Goal: Find contact information: Find contact information

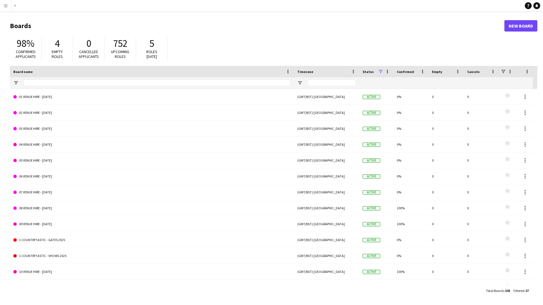
click at [6, 5] on app-icon "Menu" at bounding box center [5, 5] width 5 height 5
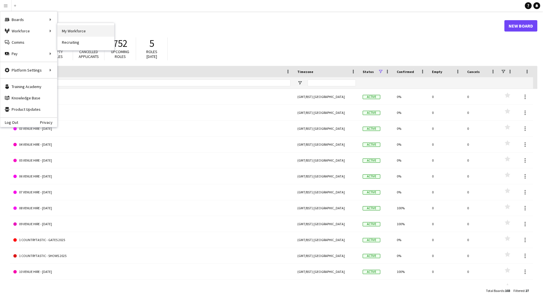
click at [81, 32] on link "My Workforce" at bounding box center [85, 30] width 57 height 11
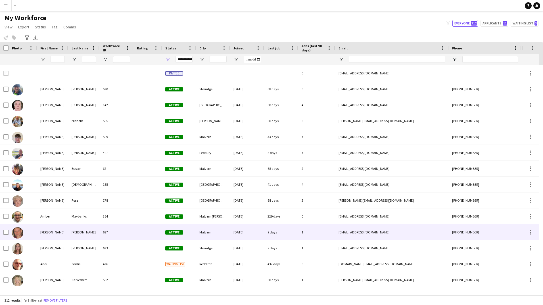
click at [56, 233] on div "[PERSON_NAME]" at bounding box center [52, 232] width 31 height 16
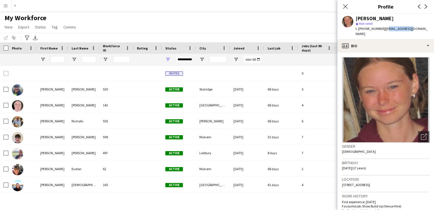
drag, startPoint x: 383, startPoint y: 27, endPoint x: 404, endPoint y: 27, distance: 20.7
click at [269, 27] on span "| [EMAIL_ADDRESS][DOMAIN_NAME]" at bounding box center [391, 30] width 72 height 9
copy span "[EMAIL_ADDRESS]"
drag, startPoint x: 383, startPoint y: 29, endPoint x: 412, endPoint y: 28, distance: 29.0
click at [269, 28] on div "[PERSON_NAME] star Not rated t. [PHONE_NUMBER] | [EMAIL_ADDRESS][DOMAIN_NAME]" at bounding box center [385, 26] width 97 height 25
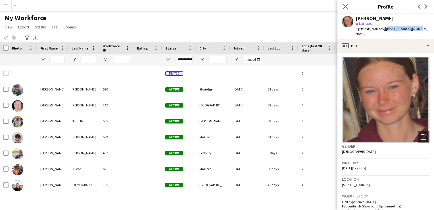
drag, startPoint x: 412, startPoint y: 28, endPoint x: 409, endPoint y: 28, distance: 3.1
copy span "[EMAIL_ADDRESS][DOMAIN_NAME]"
click at [269, 26] on div "star Not rated" at bounding box center [392, 23] width 74 height 5
drag, startPoint x: 380, startPoint y: 28, endPoint x: 364, endPoint y: 28, distance: 16.5
click at [269, 28] on span "t. [PHONE_NUMBER]" at bounding box center [370, 28] width 30 height 4
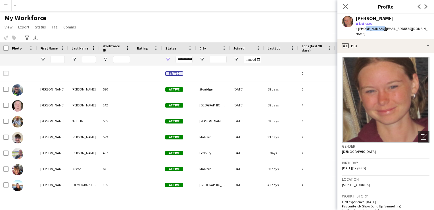
copy span "7712869339"
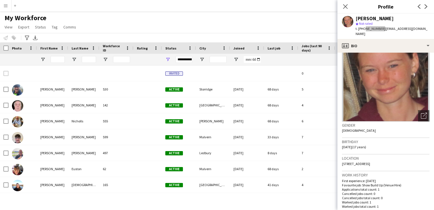
scroll to position [28, 0]
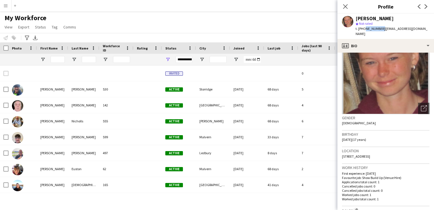
drag, startPoint x: 342, startPoint y: 150, endPoint x: 405, endPoint y: 149, distance: 62.8
click at [269, 149] on div "Location [STREET_ADDRESS]" at bounding box center [385, 155] width 87 height 16
copy span "[STREET_ADDRESS]"
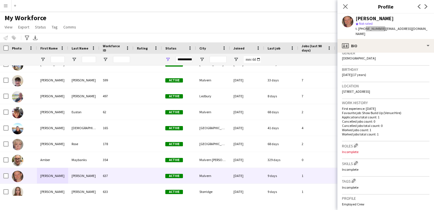
scroll to position [0, 0]
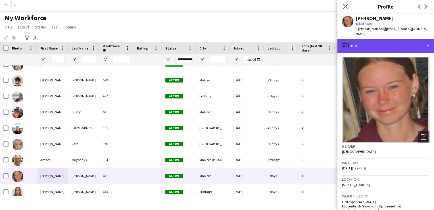
click at [269, 40] on div "profile Bio" at bounding box center [385, 46] width 97 height 14
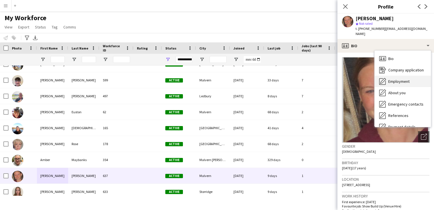
click at [269, 76] on div "Employment Employment" at bounding box center [403, 81] width 56 height 11
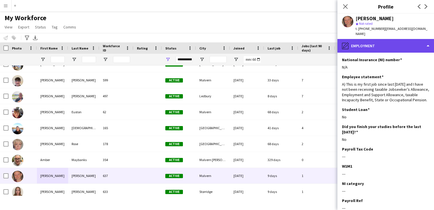
click at [269, 40] on div "pencil4 Employment" at bounding box center [385, 46] width 97 height 14
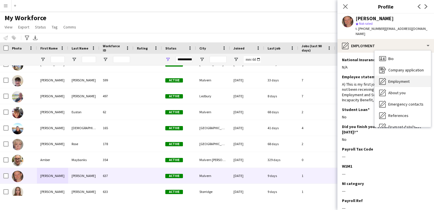
click at [269, 78] on div "Employment Employment" at bounding box center [403, 81] width 56 height 11
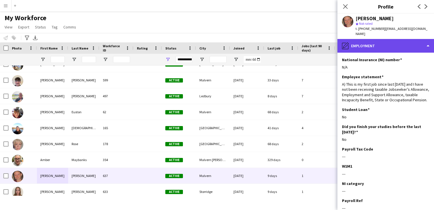
click at [269, 40] on div "pencil4 Employment" at bounding box center [385, 46] width 97 height 14
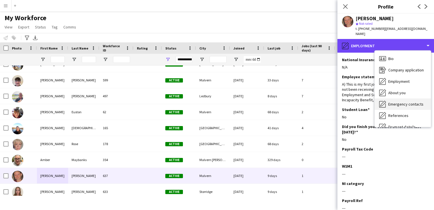
scroll to position [53, 0]
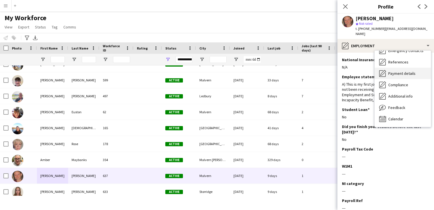
click at [269, 71] on div "Payment details Payment details" at bounding box center [403, 73] width 56 height 11
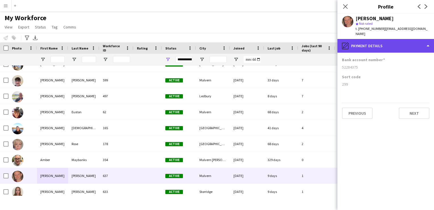
click at [269, 40] on div "pencil4 Payment details" at bounding box center [385, 46] width 97 height 14
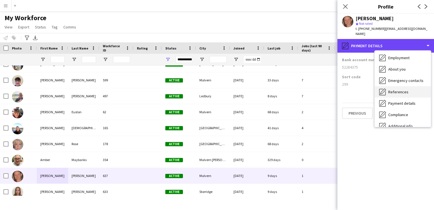
scroll to position [0, 0]
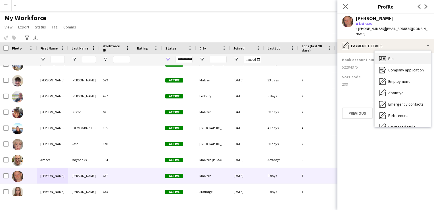
click at [269, 56] on div "Bio Bio" at bounding box center [403, 58] width 56 height 11
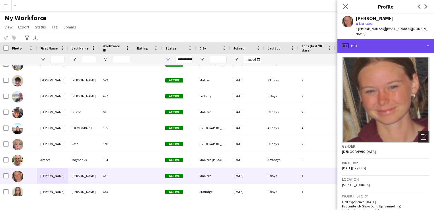
click at [269, 39] on div "profile Bio" at bounding box center [385, 46] width 97 height 14
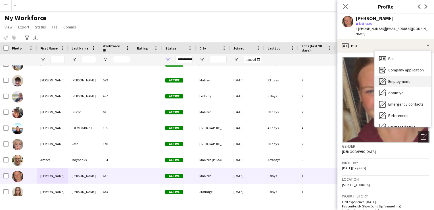
click at [269, 79] on span "Employment" at bounding box center [398, 81] width 21 height 5
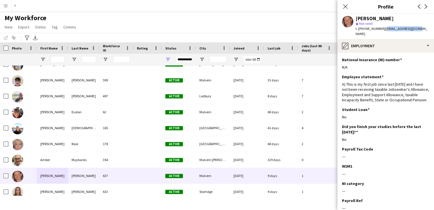
drag, startPoint x: 413, startPoint y: 28, endPoint x: 383, endPoint y: 28, distance: 29.8
click at [269, 28] on div "[PERSON_NAME] star Not rated t. [PHONE_NUMBER] | [EMAIL_ADDRESS][DOMAIN_NAME]" at bounding box center [385, 26] width 97 height 25
copy span "[EMAIL_ADDRESS][DOMAIN_NAME]"
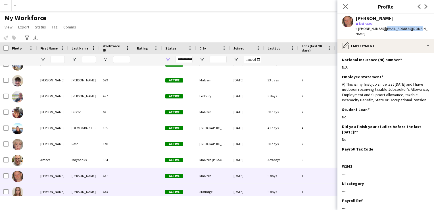
click at [62, 187] on div "[PERSON_NAME]" at bounding box center [52, 191] width 31 height 16
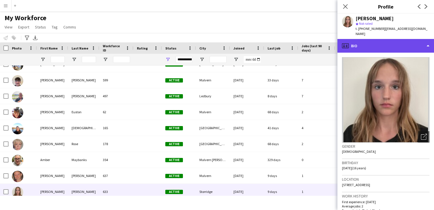
click at [269, 39] on div "profile Bio" at bounding box center [385, 46] width 97 height 14
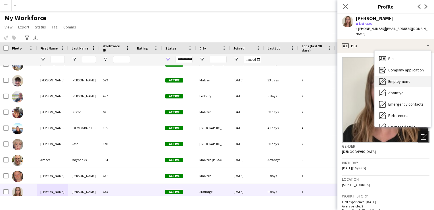
click at [269, 79] on span "Employment" at bounding box center [398, 81] width 21 height 5
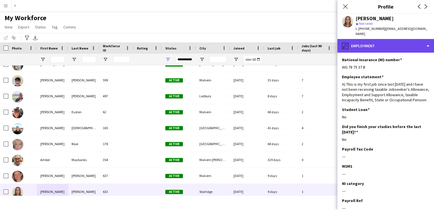
click at [269, 43] on div "pencil4 Employment" at bounding box center [385, 46] width 97 height 14
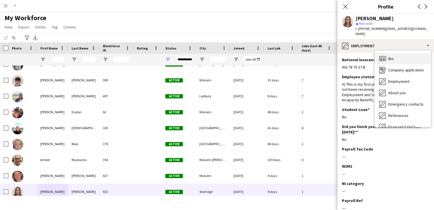
click at [269, 57] on div "Bio Bio" at bounding box center [403, 58] width 56 height 11
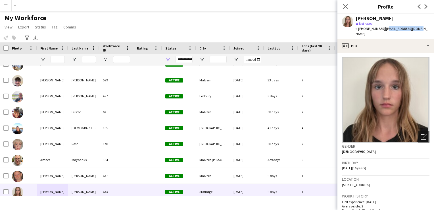
drag, startPoint x: 417, startPoint y: 28, endPoint x: 385, endPoint y: 28, distance: 32.1
click at [269, 28] on div "[PERSON_NAME] star Not rated t. [PHONE_NUMBER] | [EMAIL_ADDRESS][DOMAIN_NAME]" at bounding box center [385, 26] width 97 height 25
copy span "[EMAIL_ADDRESS][DOMAIN_NAME]"
click at [269, 20] on div "[PERSON_NAME]" at bounding box center [392, 18] width 74 height 5
drag, startPoint x: 416, startPoint y: 28, endPoint x: 385, endPoint y: 27, distance: 31.0
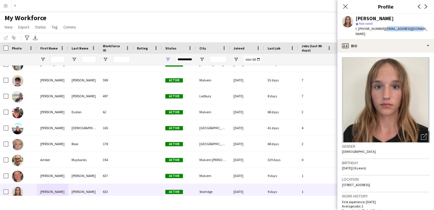
click at [269, 27] on span "| [EMAIL_ADDRESS][DOMAIN_NAME]" at bounding box center [391, 30] width 72 height 9
copy span "[EMAIL_ADDRESS][DOMAIN_NAME]"
drag, startPoint x: 381, startPoint y: 28, endPoint x: 363, endPoint y: 26, distance: 17.9
click at [269, 26] on span "t. [PHONE_NUMBER]" at bounding box center [370, 28] width 30 height 4
copy span "07494091164"
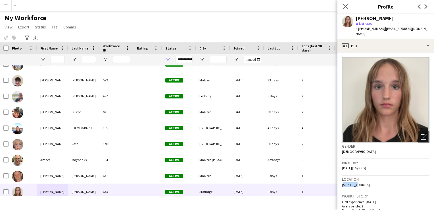
drag, startPoint x: 353, startPoint y: 178, endPoint x: 343, endPoint y: 177, distance: 10.3
click at [269, 182] on span "[STREET_ADDRESS]" at bounding box center [356, 184] width 28 height 4
copy span "Refields"
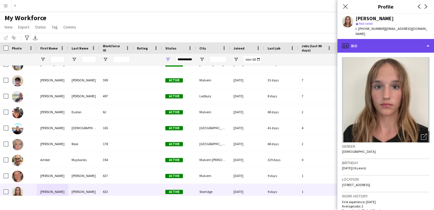
click at [269, 41] on div "profile Bio" at bounding box center [385, 46] width 97 height 14
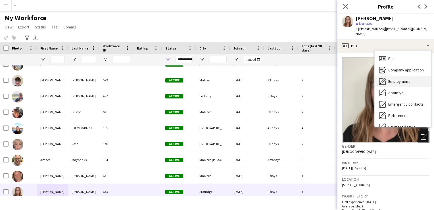
click at [269, 76] on div "Employment Employment" at bounding box center [403, 81] width 56 height 11
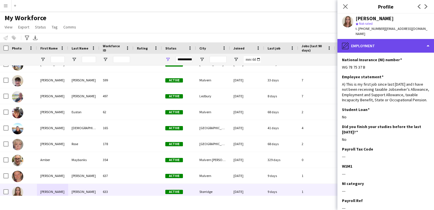
click at [269, 41] on div "pencil4 Employment" at bounding box center [385, 46] width 97 height 14
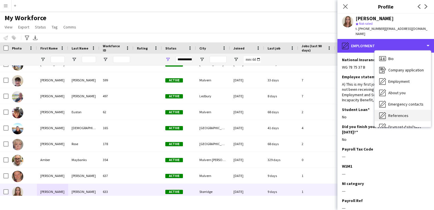
scroll to position [28, 0]
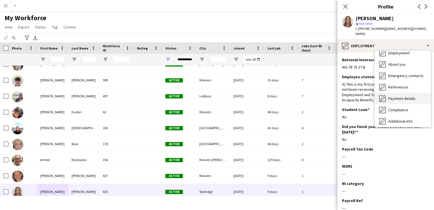
click at [269, 96] on span "Payment details" at bounding box center [401, 98] width 27 height 5
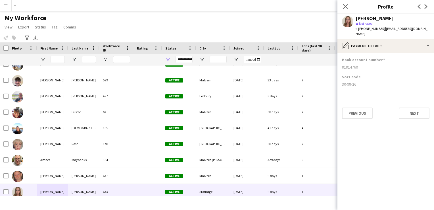
drag, startPoint x: 358, startPoint y: 78, endPoint x: 342, endPoint y: 78, distance: 16.5
click at [269, 81] on div "30-98-26" at bounding box center [385, 83] width 87 height 5
drag, startPoint x: 342, startPoint y: 78, endPoint x: 345, endPoint y: 78, distance: 3.5
copy div "30-98-26"
drag, startPoint x: 380, startPoint y: 69, endPoint x: 376, endPoint y: 68, distance: 4.4
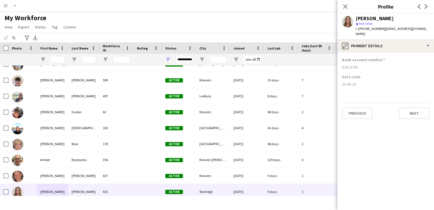
click at [269, 74] on div "Sort code" at bounding box center [385, 76] width 87 height 5
drag, startPoint x: 361, startPoint y: 60, endPoint x: 338, endPoint y: 58, distance: 23.0
click at [269, 58] on app-section-data-types "Bank account number [FINANCIAL_ID] Sort code [FINANCIAL_ID] Previous Next" at bounding box center [385, 131] width 97 height 157
drag, startPoint x: 338, startPoint y: 58, endPoint x: 346, endPoint y: 61, distance: 8.5
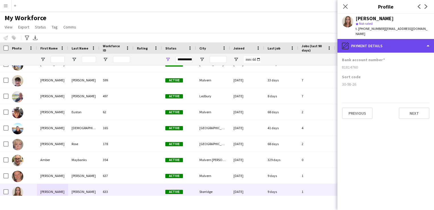
click at [269, 42] on div "pencil4 Payment details" at bounding box center [385, 46] width 97 height 14
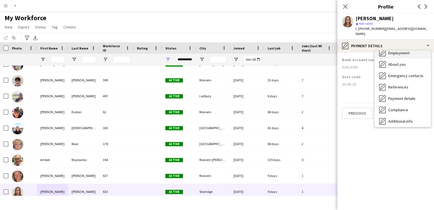
click at [269, 51] on div "Employment Employment" at bounding box center [403, 52] width 56 height 11
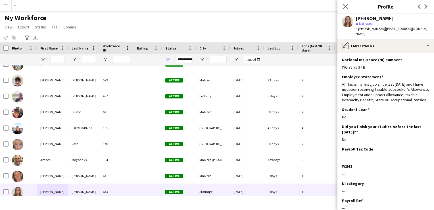
drag, startPoint x: 366, startPoint y: 62, endPoint x: 340, endPoint y: 61, distance: 25.8
click at [269, 61] on app-section-data-types "National Insurance (NI) number Edit this field WG 78 75 37 B Employee statement…" at bounding box center [385, 131] width 97 height 157
drag, startPoint x: 340, startPoint y: 61, endPoint x: 348, endPoint y: 60, distance: 7.7
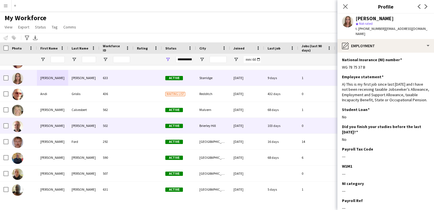
scroll to position [199, 0]
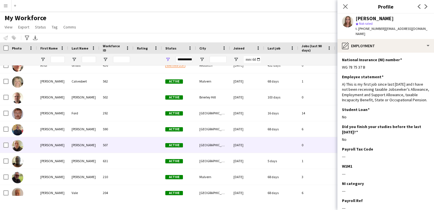
click at [69, 148] on div "[PERSON_NAME]" at bounding box center [83, 145] width 31 height 16
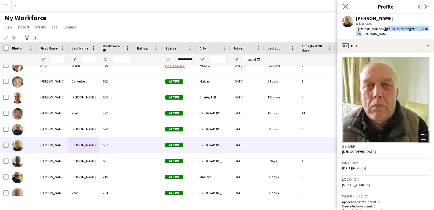
drag, startPoint x: 426, startPoint y: 27, endPoint x: 383, endPoint y: 29, distance: 43.2
click at [269, 29] on div "[PERSON_NAME] star Not rated t. [PHONE_NUMBER] | [PERSON_NAME][EMAIL_ADDRESS][D…" at bounding box center [385, 26] width 97 height 25
drag, startPoint x: 382, startPoint y: 28, endPoint x: 412, endPoint y: 27, distance: 30.1
drag, startPoint x: 412, startPoint y: 27, endPoint x: 420, endPoint y: 15, distance: 13.9
click at [269, 15] on div "[PERSON_NAME] star Not rated t. [PHONE_NUMBER] | [PERSON_NAME][EMAIL_ADDRESS][D…" at bounding box center [385, 26] width 97 height 25
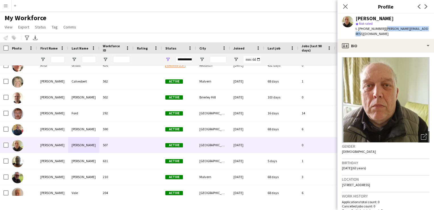
drag, startPoint x: 383, startPoint y: 28, endPoint x: 426, endPoint y: 29, distance: 43.7
click at [269, 29] on div "[PERSON_NAME] star Not rated t. [PHONE_NUMBER] | [PERSON_NAME][EMAIL_ADDRESS][D…" at bounding box center [385, 26] width 97 height 25
click at [269, 29] on span "t. [PHONE_NUMBER]" at bounding box center [370, 28] width 30 height 4
drag, startPoint x: 380, startPoint y: 28, endPoint x: 364, endPoint y: 28, distance: 16.5
click at [269, 28] on span "t. [PHONE_NUMBER]" at bounding box center [370, 28] width 30 height 4
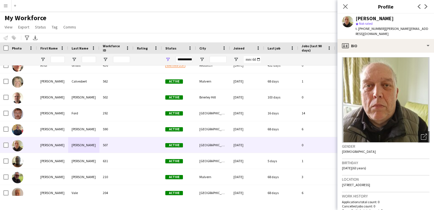
click at [269, 15] on div "[PERSON_NAME] star Not rated t. [PHONE_NUMBER] | [PERSON_NAME][EMAIL_ADDRESS][D…" at bounding box center [385, 26] width 97 height 25
click at [269, 200] on p "Applications total count: 0" at bounding box center [385, 201] width 87 height 4
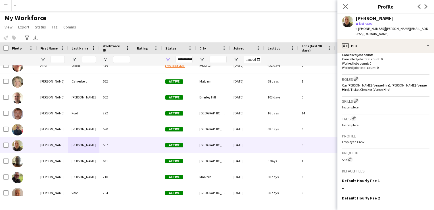
scroll to position [208, 0]
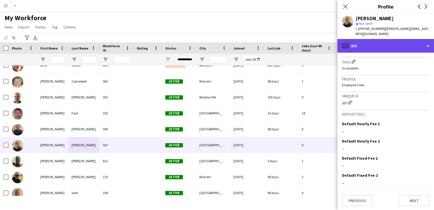
click at [269, 41] on div "profile Bio" at bounding box center [385, 46] width 97 height 14
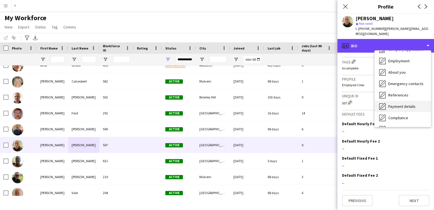
scroll to position [53, 0]
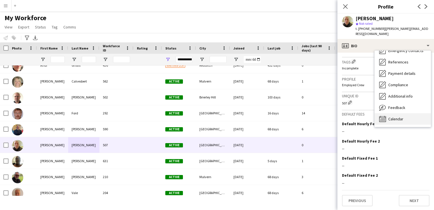
click at [269, 117] on div "Calendar Calendar" at bounding box center [403, 118] width 56 height 11
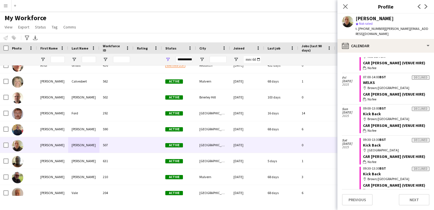
scroll to position [31, 0]
click at [269, 204] on button "Previous" at bounding box center [357, 199] width 31 height 11
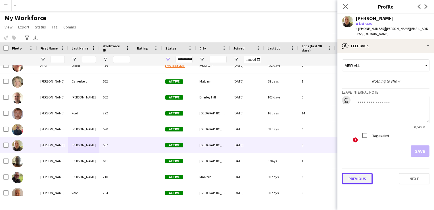
click at [269, 173] on button "Previous" at bounding box center [357, 178] width 31 height 11
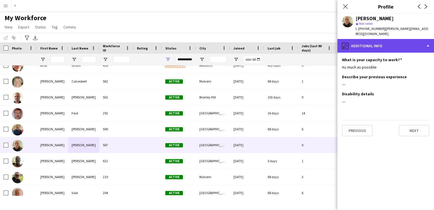
click at [269, 40] on div "pencil4 Additional info" at bounding box center [385, 46] width 97 height 14
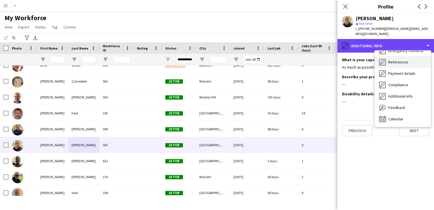
scroll to position [0, 0]
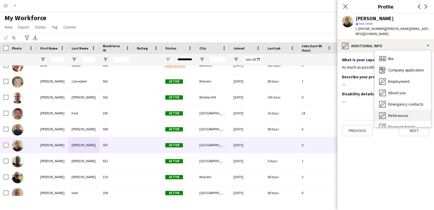
click at [269, 54] on div "Bio Bio" at bounding box center [403, 58] width 56 height 11
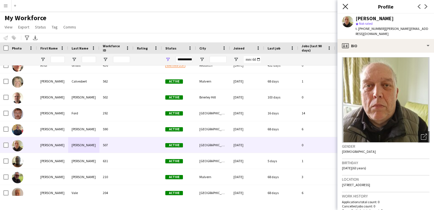
click at [269, 5] on icon "Close pop-in" at bounding box center [344, 6] width 5 height 5
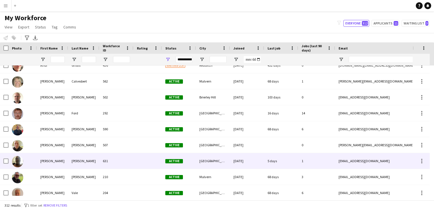
click at [102, 162] on div "631" at bounding box center [116, 161] width 34 height 16
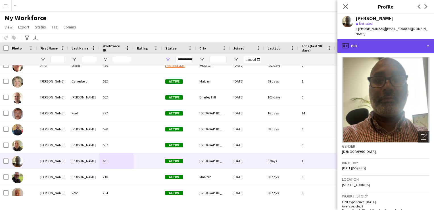
click at [269, 41] on div "profile Bio" at bounding box center [385, 46] width 97 height 14
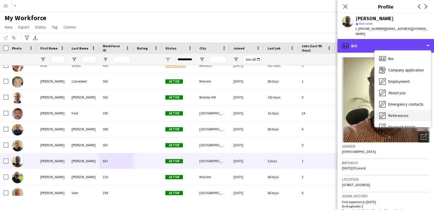
scroll to position [53, 0]
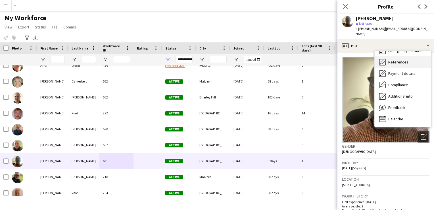
click at [269, 116] on span "Calendar" at bounding box center [395, 118] width 15 height 5
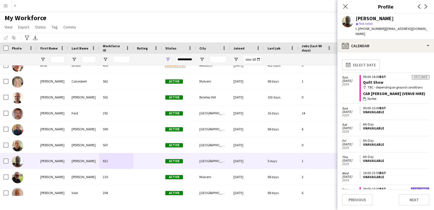
scroll to position [52, 0]
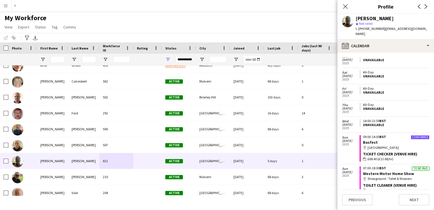
click at [269, 176] on div "[DATE]" at bounding box center [351, 179] width 18 height 31
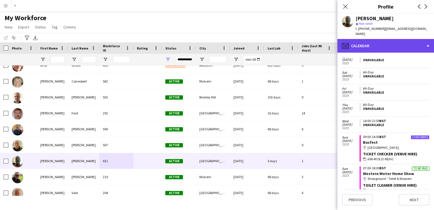
click at [269, 41] on div "calendar-full Calendar" at bounding box center [385, 46] width 97 height 14
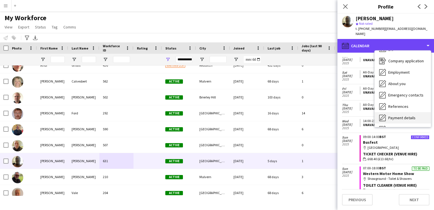
scroll to position [0, 0]
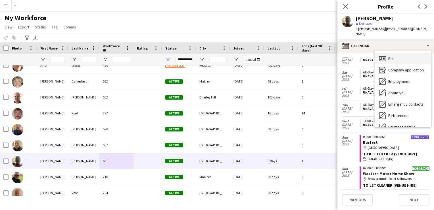
click at [269, 56] on span "Bio" at bounding box center [390, 58] width 5 height 5
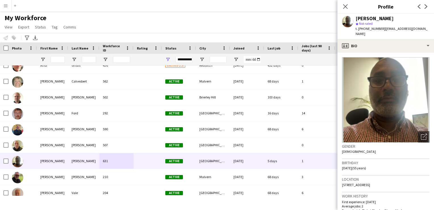
drag, startPoint x: 412, startPoint y: 27, endPoint x: 382, endPoint y: 29, distance: 30.1
click at [269, 29] on div "[PERSON_NAME] star Not rated t. [PHONE_NUMBER] | [EMAIL_ADDRESS][DOMAIN_NAME]" at bounding box center [385, 26] width 97 height 25
drag, startPoint x: 380, startPoint y: 28, endPoint x: 364, endPoint y: 28, distance: 16.2
click at [269, 28] on span "t. [PHONE_NUMBER]" at bounding box center [370, 28] width 30 height 4
drag, startPoint x: 373, startPoint y: 179, endPoint x: 342, endPoint y: 178, distance: 31.2
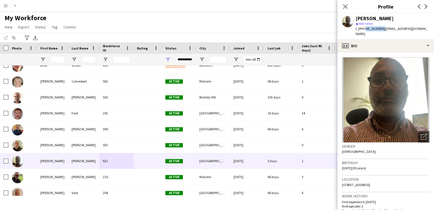
click at [269, 182] on span "[STREET_ADDRESS]" at bounding box center [356, 184] width 28 height 4
click at [269, 178] on div "Location [STREET_ADDRESS]" at bounding box center [385, 183] width 87 height 16
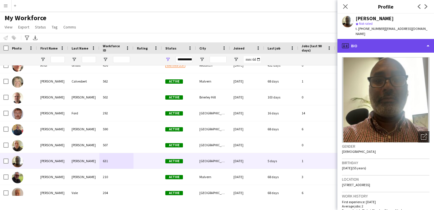
click at [269, 40] on div "profile Bio" at bounding box center [385, 46] width 97 height 14
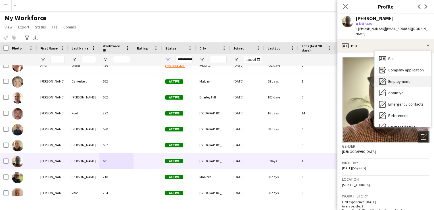
click at [269, 79] on span "Employment" at bounding box center [398, 81] width 21 height 5
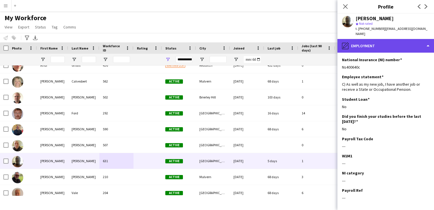
click at [269, 39] on div "pencil4 Employment" at bounding box center [385, 46] width 97 height 14
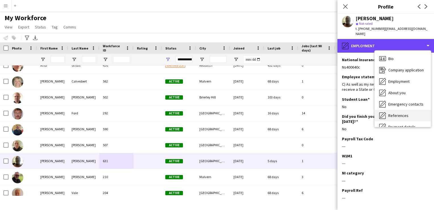
scroll to position [53, 0]
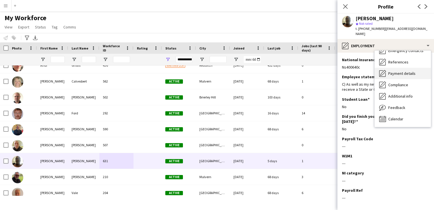
click at [269, 71] on span "Payment details" at bounding box center [401, 73] width 27 height 5
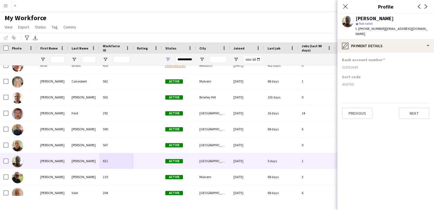
drag, startPoint x: 359, startPoint y: 61, endPoint x: 340, endPoint y: 61, distance: 19.6
click at [269, 61] on app-section-data-types "Bank account number [FINANCIAL_ID] Sort code [FINANCIAL_ID] Previous Next" at bounding box center [385, 131] width 97 height 157
drag, startPoint x: 340, startPoint y: 61, endPoint x: 346, endPoint y: 61, distance: 6.5
drag, startPoint x: 355, startPoint y: 79, endPoint x: 342, endPoint y: 78, distance: 13.4
click at [269, 78] on app-section-data-types "Bank account number [FINANCIAL_ID] Sort code [FINANCIAL_ID] Previous Next" at bounding box center [385, 131] width 97 height 157
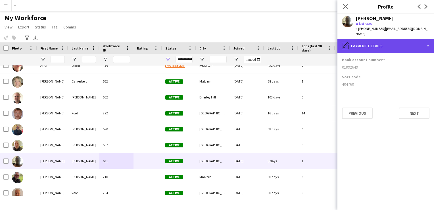
click at [269, 40] on div "pencil4 Payment details" at bounding box center [385, 46] width 97 height 14
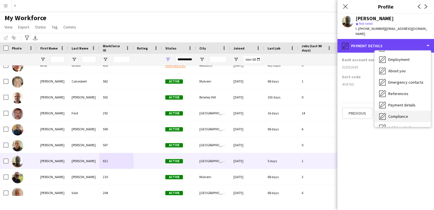
scroll to position [0, 0]
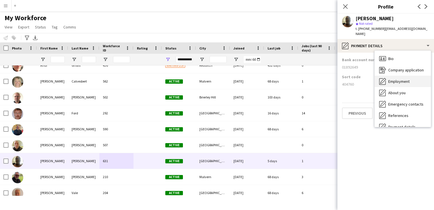
click at [269, 79] on span "Employment" at bounding box center [398, 81] width 21 height 5
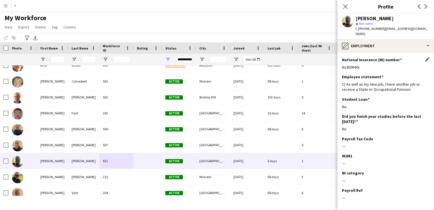
drag, startPoint x: 362, startPoint y: 62, endPoint x: 342, endPoint y: 62, distance: 20.2
click at [269, 64] on div "Ns400640c" at bounding box center [385, 66] width 87 height 5
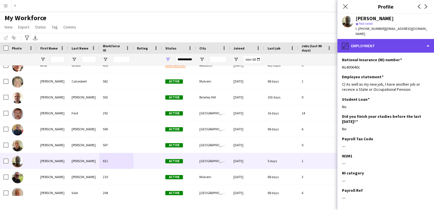
click at [269, 39] on div "pencil4 Employment" at bounding box center [385, 46] width 97 height 14
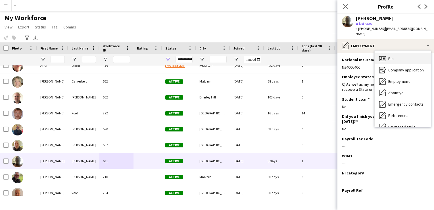
click at [269, 55] on div "Bio Bio" at bounding box center [403, 58] width 56 height 11
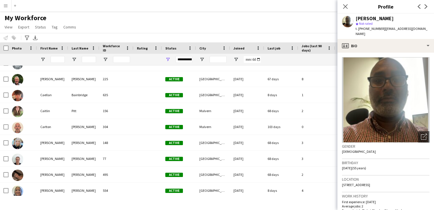
scroll to position [596, 0]
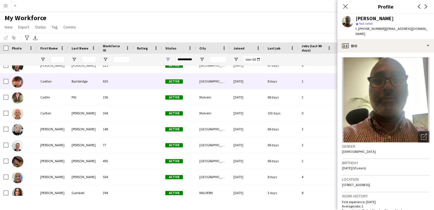
click at [60, 82] on div "Caellan" at bounding box center [52, 81] width 31 height 16
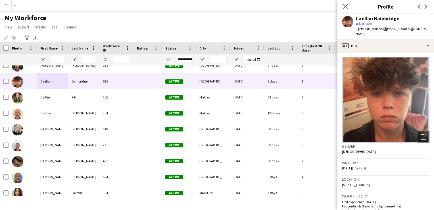
drag, startPoint x: 358, startPoint y: 34, endPoint x: 383, endPoint y: 28, distance: 25.8
click at [269, 28] on span "| [EMAIL_ADDRESS][DOMAIN_NAME]" at bounding box center [391, 30] width 72 height 9
drag, startPoint x: 383, startPoint y: 28, endPoint x: 384, endPoint y: 32, distance: 4.9
click at [269, 32] on div "t. [PHONE_NUMBER] | [EMAIL_ADDRESS][DOMAIN_NAME]" at bounding box center [392, 31] width 74 height 10
drag, startPoint x: 383, startPoint y: 28, endPoint x: 429, endPoint y: 33, distance: 46.8
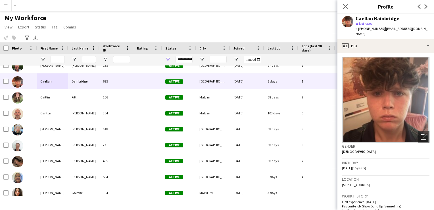
click at [269, 33] on div "Caellan Bainbridge star Not rated t. [PHONE_NUMBER] | [EMAIL_ADDRESS][DOMAIN_NA…" at bounding box center [385, 26] width 97 height 25
drag, startPoint x: 380, startPoint y: 28, endPoint x: 364, endPoint y: 28, distance: 16.8
click at [269, 28] on span "t. [PHONE_NUMBER]" at bounding box center [370, 28] width 30 height 4
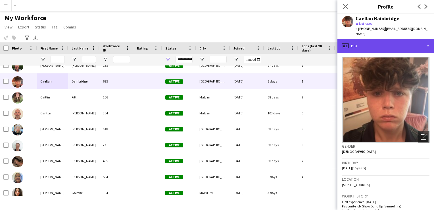
click at [269, 45] on div "profile Bio" at bounding box center [385, 46] width 97 height 14
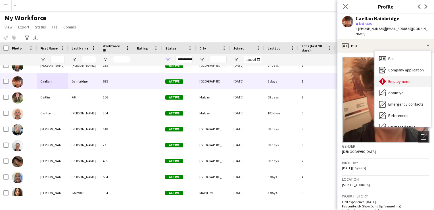
click at [269, 80] on span "Employment" at bounding box center [398, 81] width 21 height 5
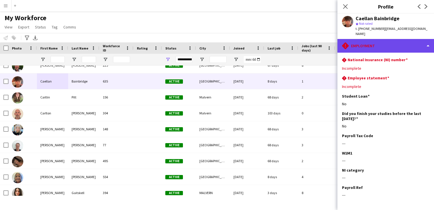
click at [269, 45] on div "rhombus-alert Employment" at bounding box center [385, 46] width 97 height 14
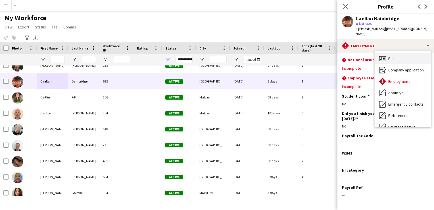
click at [269, 58] on span "Bio" at bounding box center [390, 58] width 5 height 5
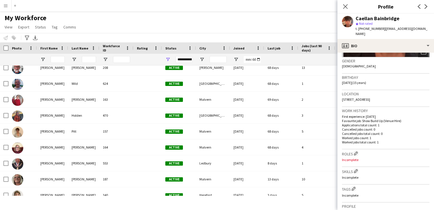
scroll to position [1171, 0]
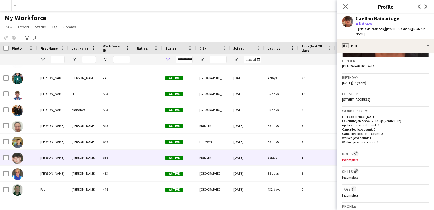
click at [85, 158] on div "[PERSON_NAME]" at bounding box center [83, 157] width 31 height 16
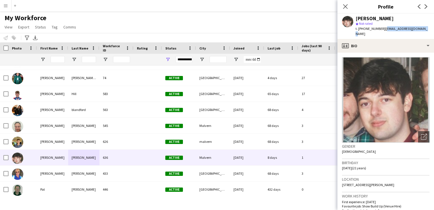
drag, startPoint x: 424, startPoint y: 28, endPoint x: 382, endPoint y: 29, distance: 41.5
click at [269, 29] on span "| [EMAIL_ADDRESS][DOMAIN_NAME]" at bounding box center [391, 30] width 72 height 9
drag, startPoint x: 380, startPoint y: 29, endPoint x: 364, endPoint y: 28, distance: 16.5
click at [269, 28] on div "t. [PHONE_NUMBER] | [EMAIL_ADDRESS][DOMAIN_NAME]" at bounding box center [392, 31] width 74 height 10
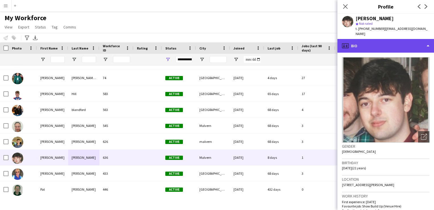
click at [269, 40] on div "profile Bio" at bounding box center [385, 46] width 97 height 14
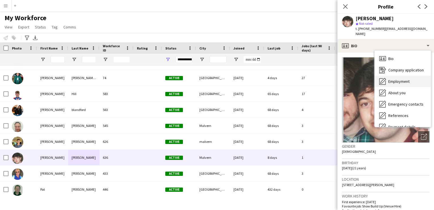
click at [269, 79] on span "Employment" at bounding box center [398, 81] width 21 height 5
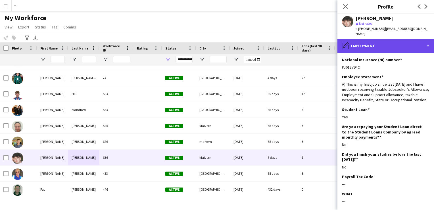
click at [269, 41] on div "pencil4 Employment" at bounding box center [385, 46] width 97 height 14
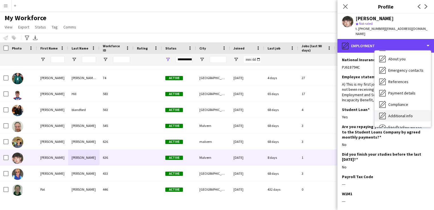
scroll to position [25, 0]
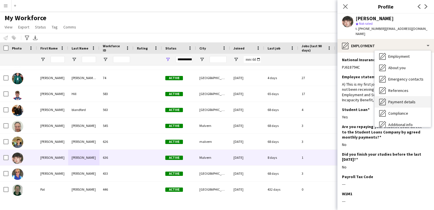
click at [269, 99] on span "Payment details" at bounding box center [401, 101] width 27 height 5
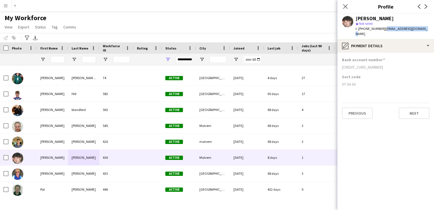
drag, startPoint x: 424, startPoint y: 29, endPoint x: 382, endPoint y: 29, distance: 41.5
click at [269, 29] on span "| [EMAIL_ADDRESS][DOMAIN_NAME]" at bounding box center [391, 30] width 72 height 9
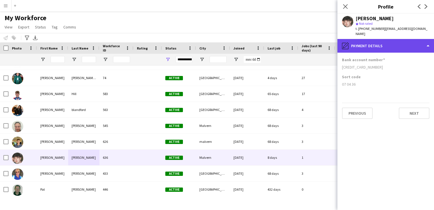
click at [269, 39] on div "pencil4 Payment details" at bounding box center [385, 46] width 97 height 14
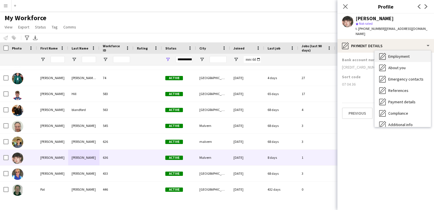
click at [269, 55] on div "Employment Employment" at bounding box center [403, 56] width 56 height 11
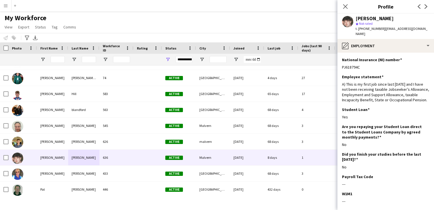
drag, startPoint x: 363, startPoint y: 61, endPoint x: 342, endPoint y: 60, distance: 21.0
click at [269, 60] on app-section-data-types "National Insurance (NI) number Edit this field PJ618794C Employee statement Edi…" at bounding box center [385, 131] width 97 height 157
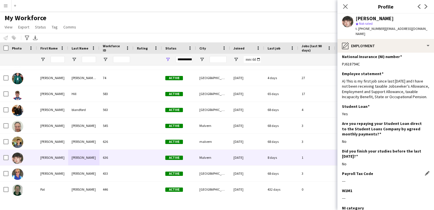
scroll to position [0, 0]
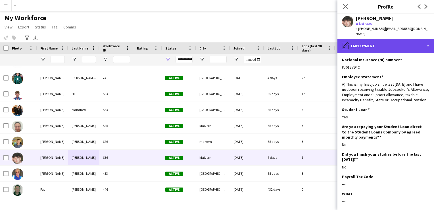
click at [269, 39] on div "pencil4 Employment" at bounding box center [385, 46] width 97 height 14
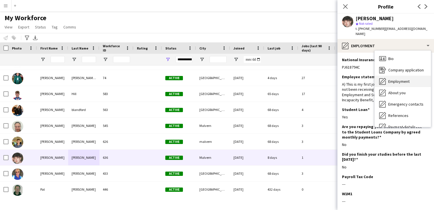
click at [269, 53] on div "Bio Bio" at bounding box center [403, 58] width 56 height 11
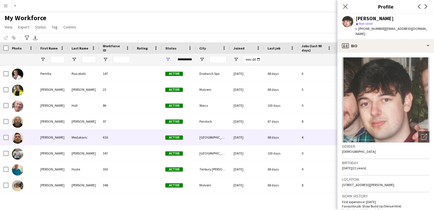
scroll to position [3717, 0]
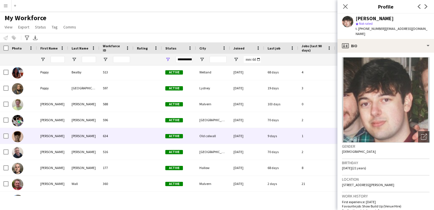
click at [86, 137] on div "[PERSON_NAME]" at bounding box center [83, 136] width 31 height 16
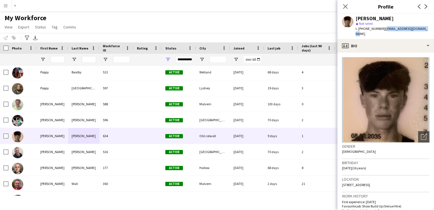
drag, startPoint x: 421, startPoint y: 28, endPoint x: 383, endPoint y: 27, distance: 38.6
click at [269, 27] on span "| [EMAIL_ADDRESS][DOMAIN_NAME]" at bounding box center [391, 30] width 72 height 9
drag, startPoint x: 383, startPoint y: 27, endPoint x: 385, endPoint y: 28, distance: 2.9
drag, startPoint x: 380, startPoint y: 28, endPoint x: 364, endPoint y: 28, distance: 16.5
click at [269, 28] on span "t. [PHONE_NUMBER]" at bounding box center [370, 28] width 30 height 4
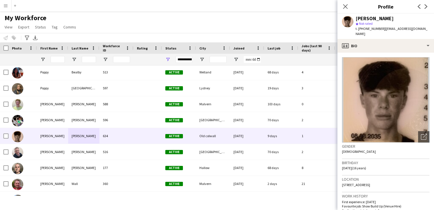
drag, startPoint x: 362, startPoint y: 28, endPoint x: 372, endPoint y: 27, distance: 10.0
click at [269, 27] on span "t. [PHONE_NUMBER]" at bounding box center [370, 28] width 30 height 4
drag, startPoint x: 380, startPoint y: 28, endPoint x: 364, endPoint y: 29, distance: 15.4
click at [269, 29] on span "t. [PHONE_NUMBER]" at bounding box center [370, 28] width 30 height 4
click at [269, 28] on span "t. [PHONE_NUMBER]" at bounding box center [370, 28] width 30 height 4
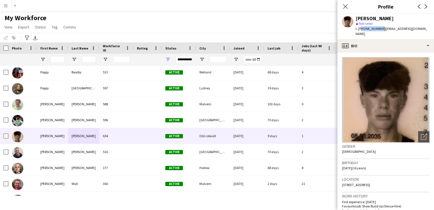
drag, startPoint x: 363, startPoint y: 28, endPoint x: 370, endPoint y: 28, distance: 7.1
click at [269, 28] on span "t. [PHONE_NUMBER]" at bounding box center [370, 28] width 30 height 4
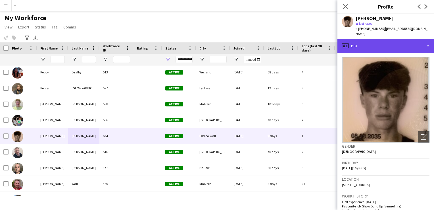
click at [269, 40] on div "profile Bio" at bounding box center [385, 46] width 97 height 14
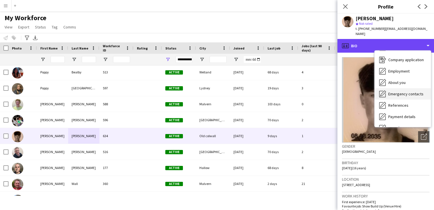
scroll to position [28, 0]
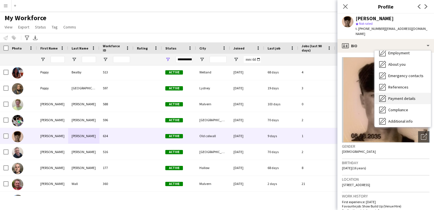
click at [269, 96] on span "Payment details" at bounding box center [401, 98] width 27 height 5
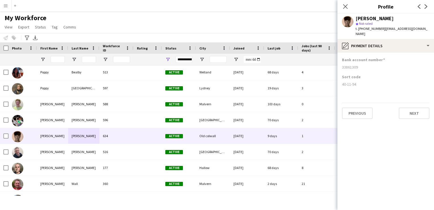
drag, startPoint x: 357, startPoint y: 63, endPoint x: 342, endPoint y: 61, distance: 16.0
click at [269, 61] on app-section-data-types "Bank account number [FINANCIAL_ID] Sort code [FINANCIAL_ID] Previous Next" at bounding box center [385, 131] width 97 height 157
drag, startPoint x: 342, startPoint y: 61, endPoint x: 344, endPoint y: 63, distance: 3.2
drag, startPoint x: 356, startPoint y: 78, endPoint x: 342, endPoint y: 80, distance: 14.7
click at [269, 81] on div "40-11-94" at bounding box center [385, 83] width 87 height 5
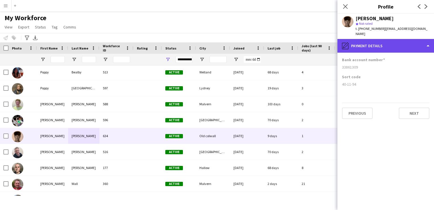
click at [269, 41] on div "pencil4 Payment details" at bounding box center [385, 46] width 97 height 14
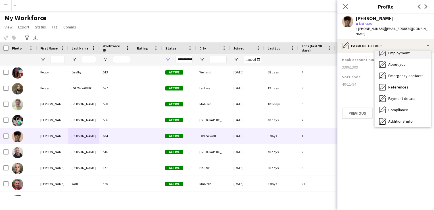
click at [269, 50] on span "Employment" at bounding box center [398, 52] width 21 height 5
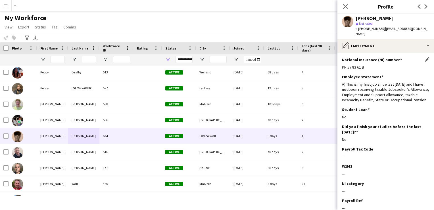
drag, startPoint x: 365, startPoint y: 60, endPoint x: 342, endPoint y: 60, distance: 23.0
click at [269, 64] on div "PN 57 83 61 B" at bounding box center [385, 66] width 87 height 5
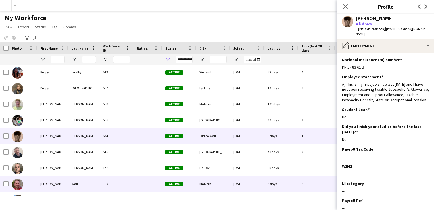
click at [103, 185] on div "360" at bounding box center [116, 183] width 34 height 16
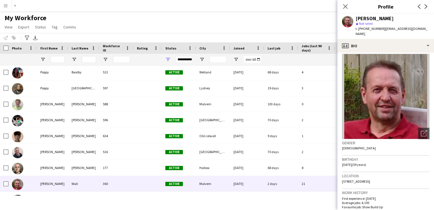
scroll to position [0, 0]
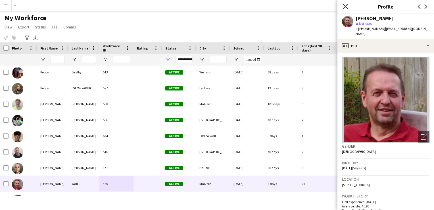
click at [269, 5] on icon "Close pop-in" at bounding box center [344, 6] width 5 height 5
